Goal: Navigation & Orientation: Understand site structure

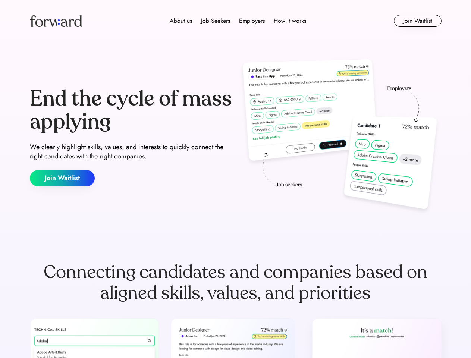
click at [236, 179] on div "End the cycle of mass applying We clearly highlight skills, values, and interes…" at bounding box center [236, 137] width 412 height 161
click at [236, 21] on div "About us Job Seekers Employers How it works" at bounding box center [238, 20] width 294 height 9
click at [56, 21] on img at bounding box center [56, 21] width 52 height 12
click at [238, 21] on div "About us Job Seekers Employers How it works" at bounding box center [238, 20] width 294 height 9
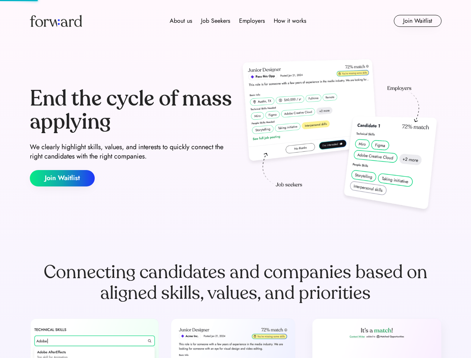
click at [181, 21] on div "About us" at bounding box center [181, 20] width 22 height 9
click at [216, 21] on div "Job Seekers" at bounding box center [215, 20] width 29 height 9
click at [252, 21] on div "Employers" at bounding box center [252, 20] width 26 height 9
click at [290, 21] on div "How it works" at bounding box center [290, 20] width 32 height 9
click at [418, 21] on button "Join Waitlist" at bounding box center [418, 21] width 48 height 12
